Goal: Task Accomplishment & Management: Use online tool/utility

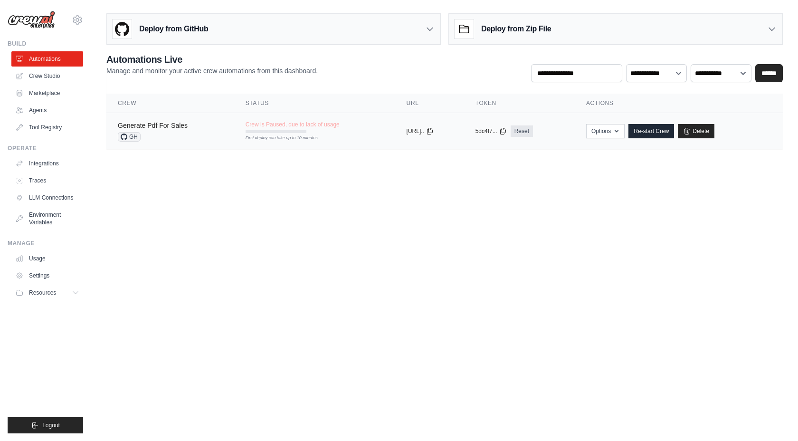
click at [173, 128] on link "Generate Pdf For Sales" at bounding box center [153, 126] width 70 height 8
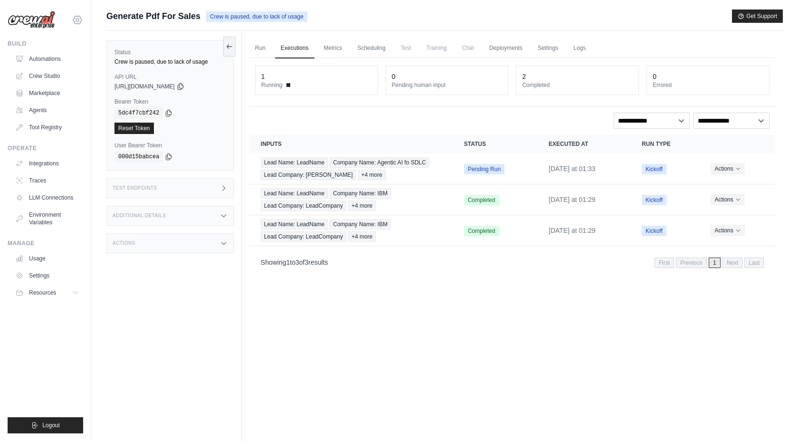
click at [81, 21] on icon at bounding box center [77, 20] width 9 height 8
click at [79, 21] on icon at bounding box center [77, 19] width 11 height 11
click at [52, 196] on link "LLM Connections" at bounding box center [48, 197] width 72 height 15
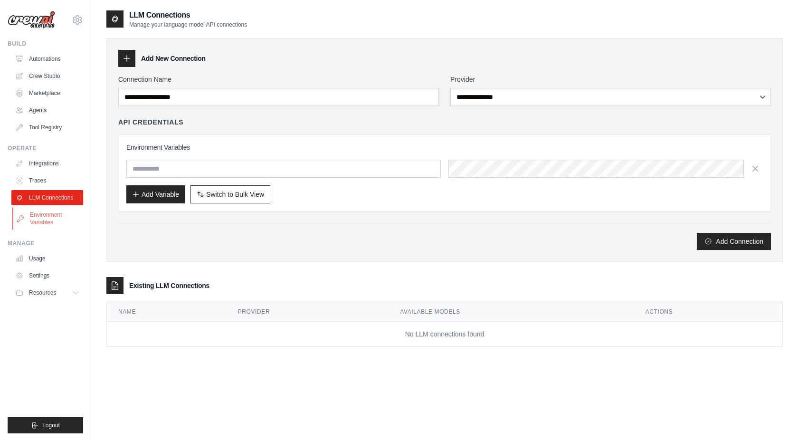
click at [46, 222] on link "Environment Variables" at bounding box center [48, 218] width 72 height 23
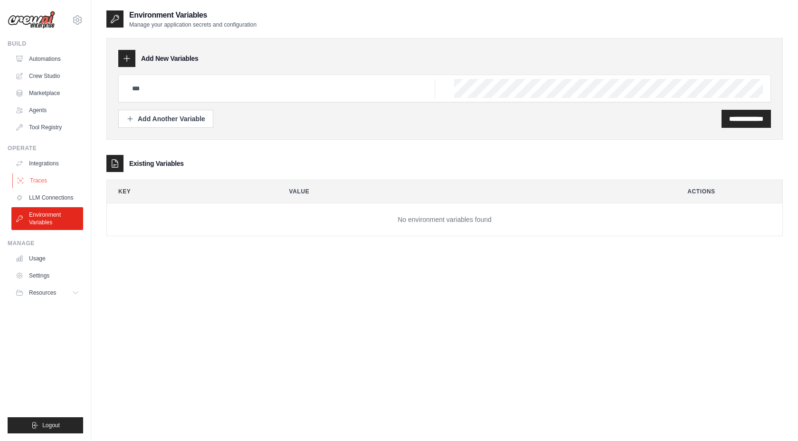
click at [28, 180] on link "Traces" at bounding box center [48, 180] width 72 height 15
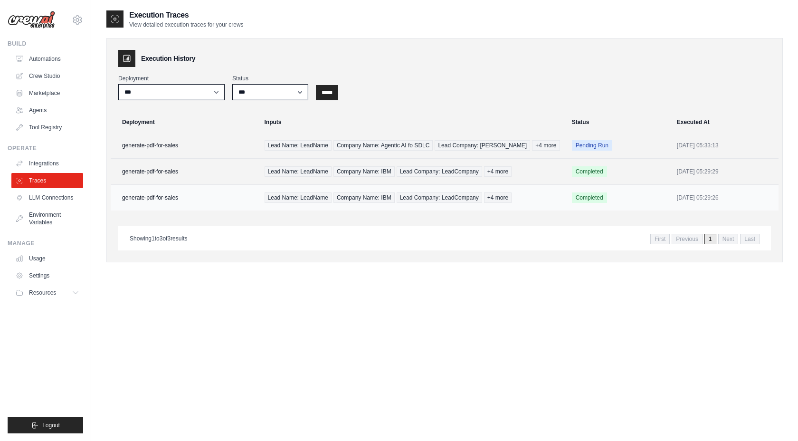
click at [201, 198] on td "generate-pdf-for-sales" at bounding box center [185, 198] width 148 height 26
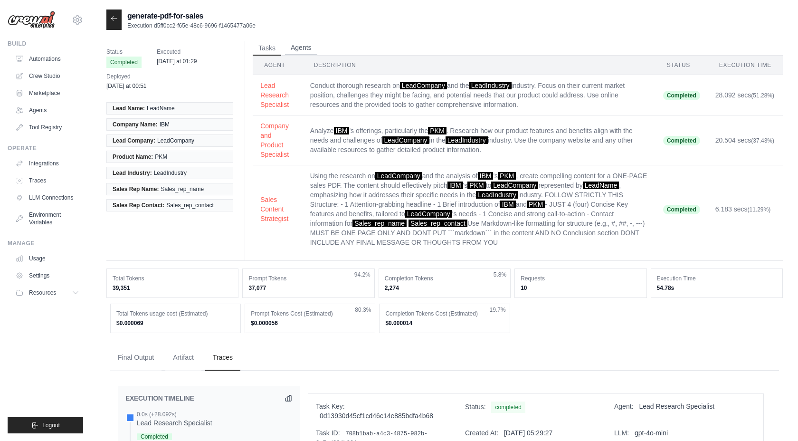
click at [302, 54] on button "Agents" at bounding box center [301, 48] width 32 height 14
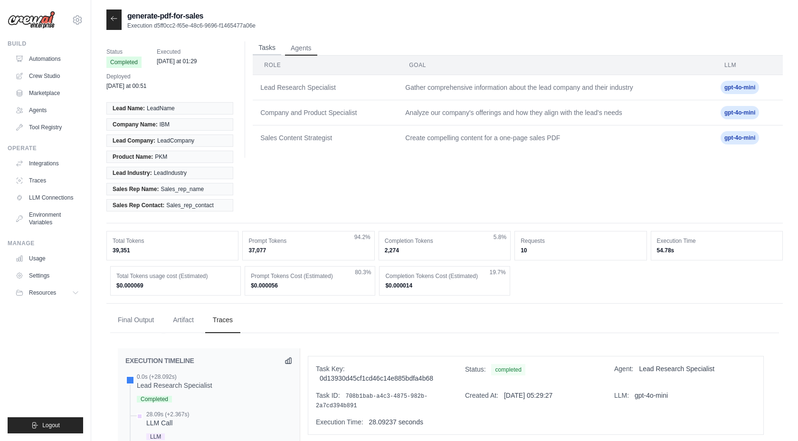
click at [265, 52] on button "Tasks" at bounding box center [267, 48] width 29 height 14
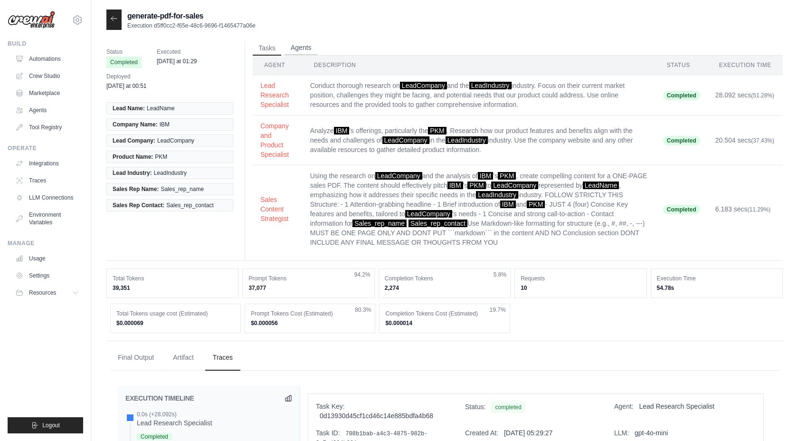
click at [296, 49] on button "Agents" at bounding box center [301, 48] width 32 height 14
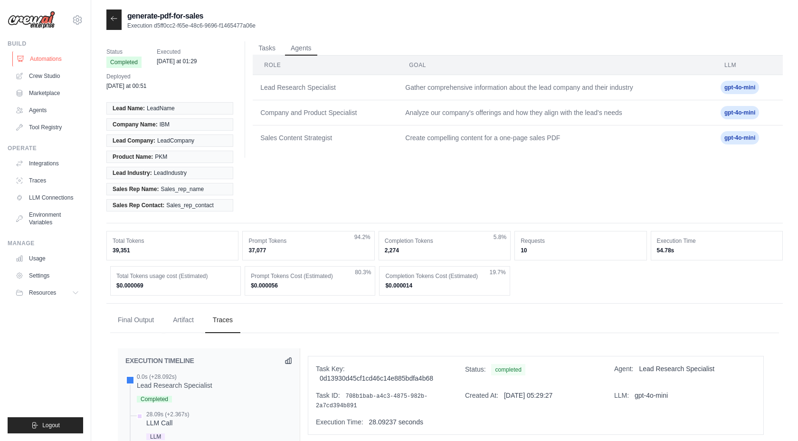
click at [44, 59] on link "Automations" at bounding box center [48, 58] width 72 height 15
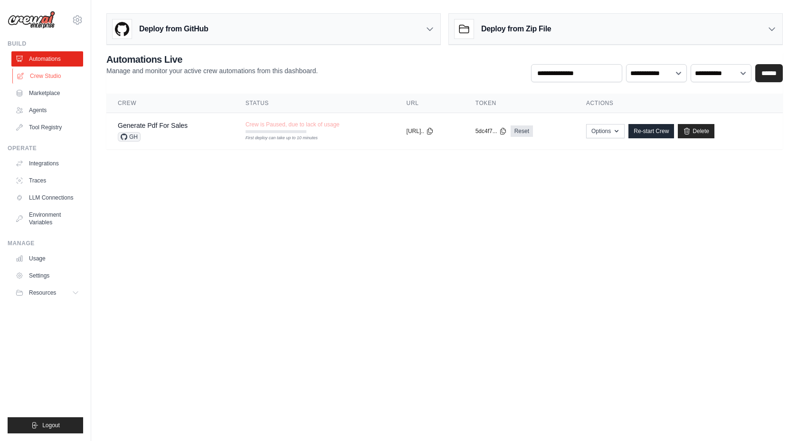
click at [56, 78] on link "Crew Studio" at bounding box center [48, 75] width 72 height 15
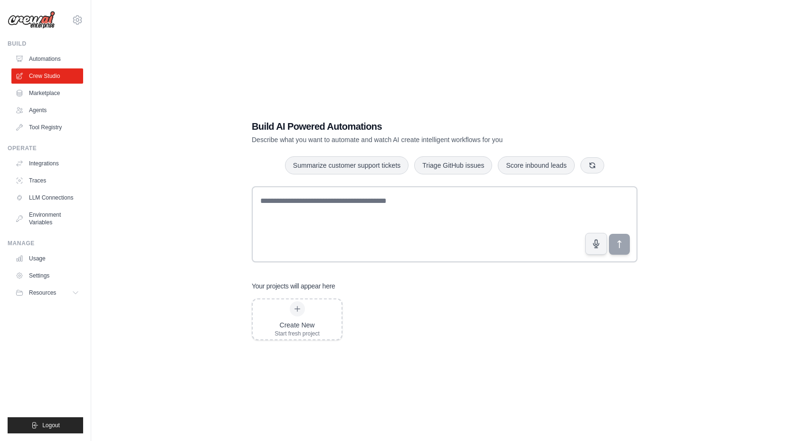
click at [260, 122] on h1 "Build AI Powered Automations" at bounding box center [411, 126] width 319 height 13
click at [238, 136] on div "Build AI Powered Automations Describe what you want to automate and watch AI cr…" at bounding box center [444, 230] width 677 height 441
click at [280, 124] on h1 "Build AI Powered Automations" at bounding box center [411, 126] width 319 height 13
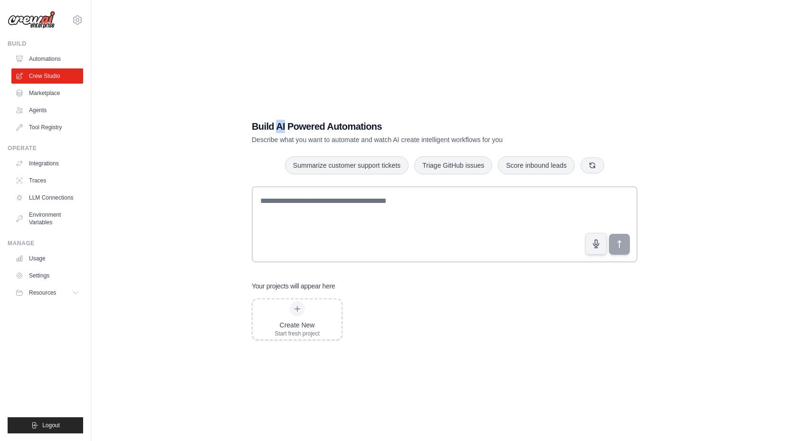
click at [280, 124] on h1 "Build AI Powered Automations" at bounding box center [411, 126] width 319 height 13
click at [249, 148] on div "Build AI Powered Automations Describe what you want to automate and watch AI cr…" at bounding box center [444, 230] width 409 height 251
click at [59, 98] on link "Marketplace" at bounding box center [48, 93] width 72 height 15
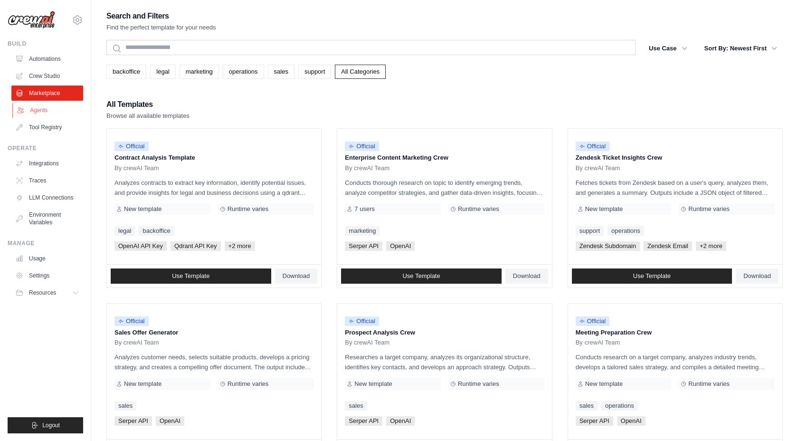
click at [44, 113] on link "Agents" at bounding box center [48, 110] width 72 height 15
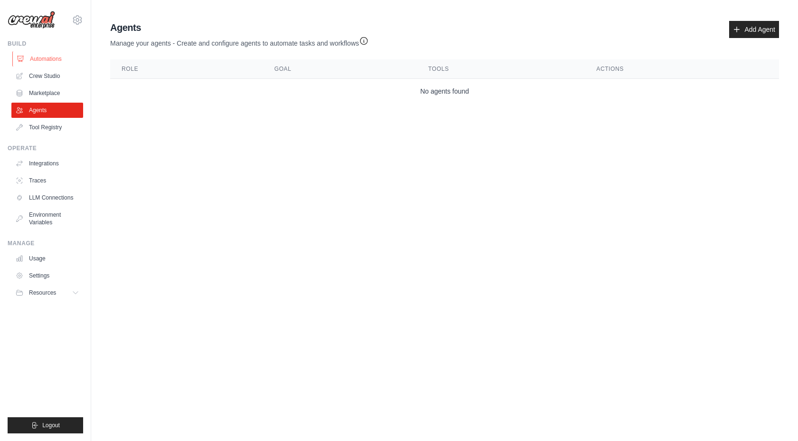
click at [44, 58] on link "Automations" at bounding box center [48, 58] width 72 height 15
